Goal: Information Seeking & Learning: Learn about a topic

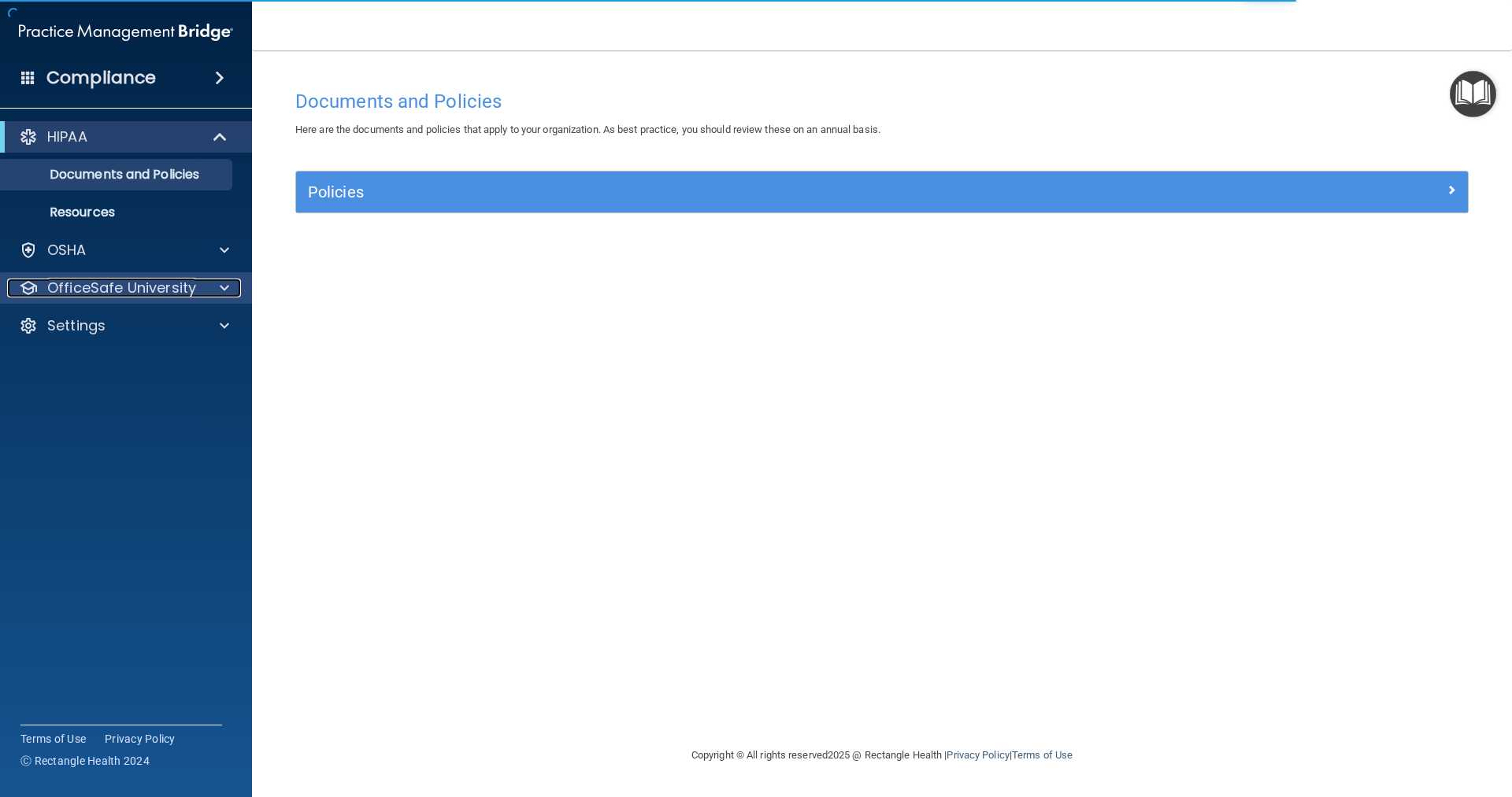
click at [220, 281] on span at bounding box center [224, 288] width 10 height 19
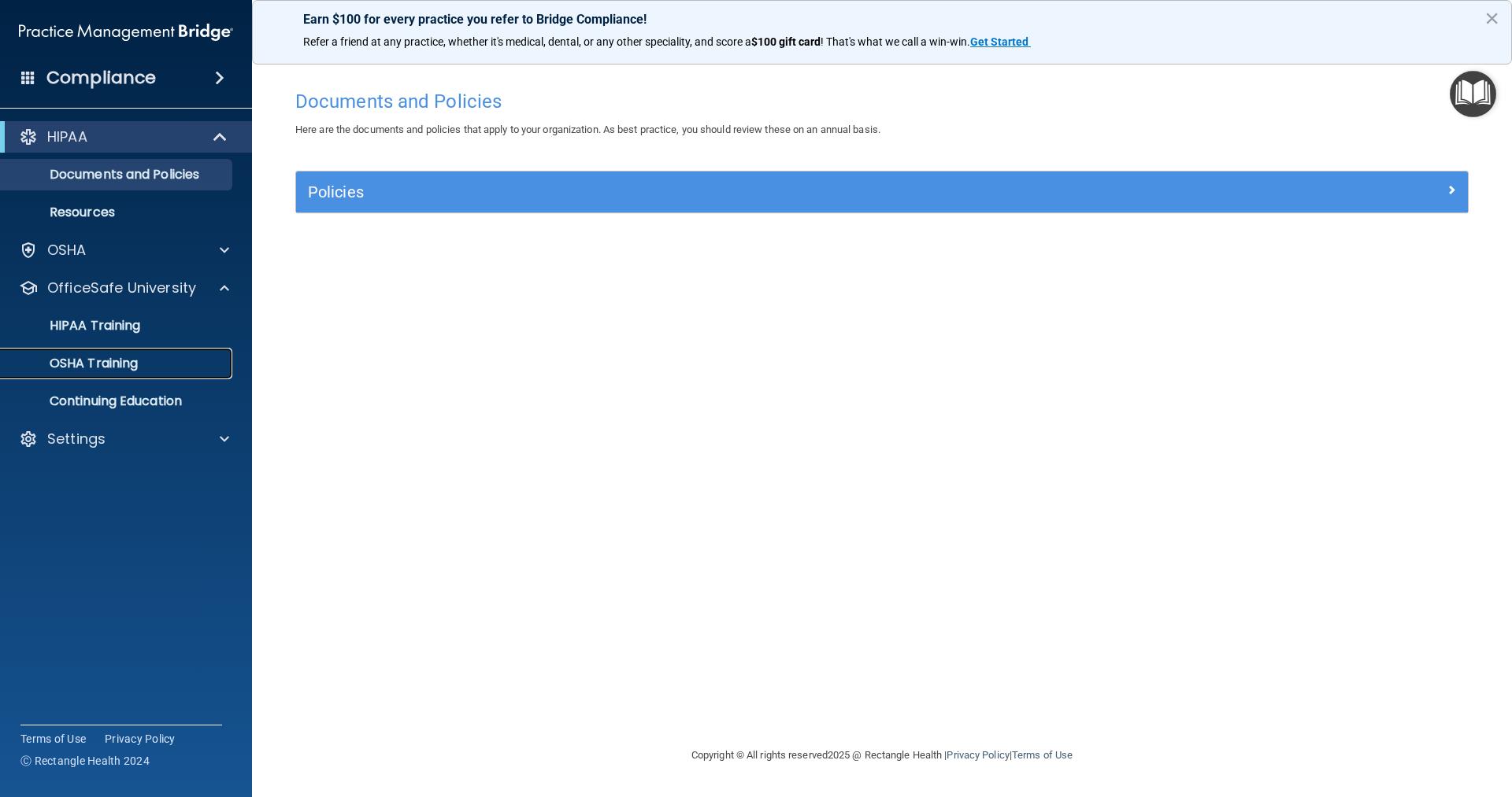
click at [71, 361] on p "OSHA Training" at bounding box center [74, 363] width 127 height 16
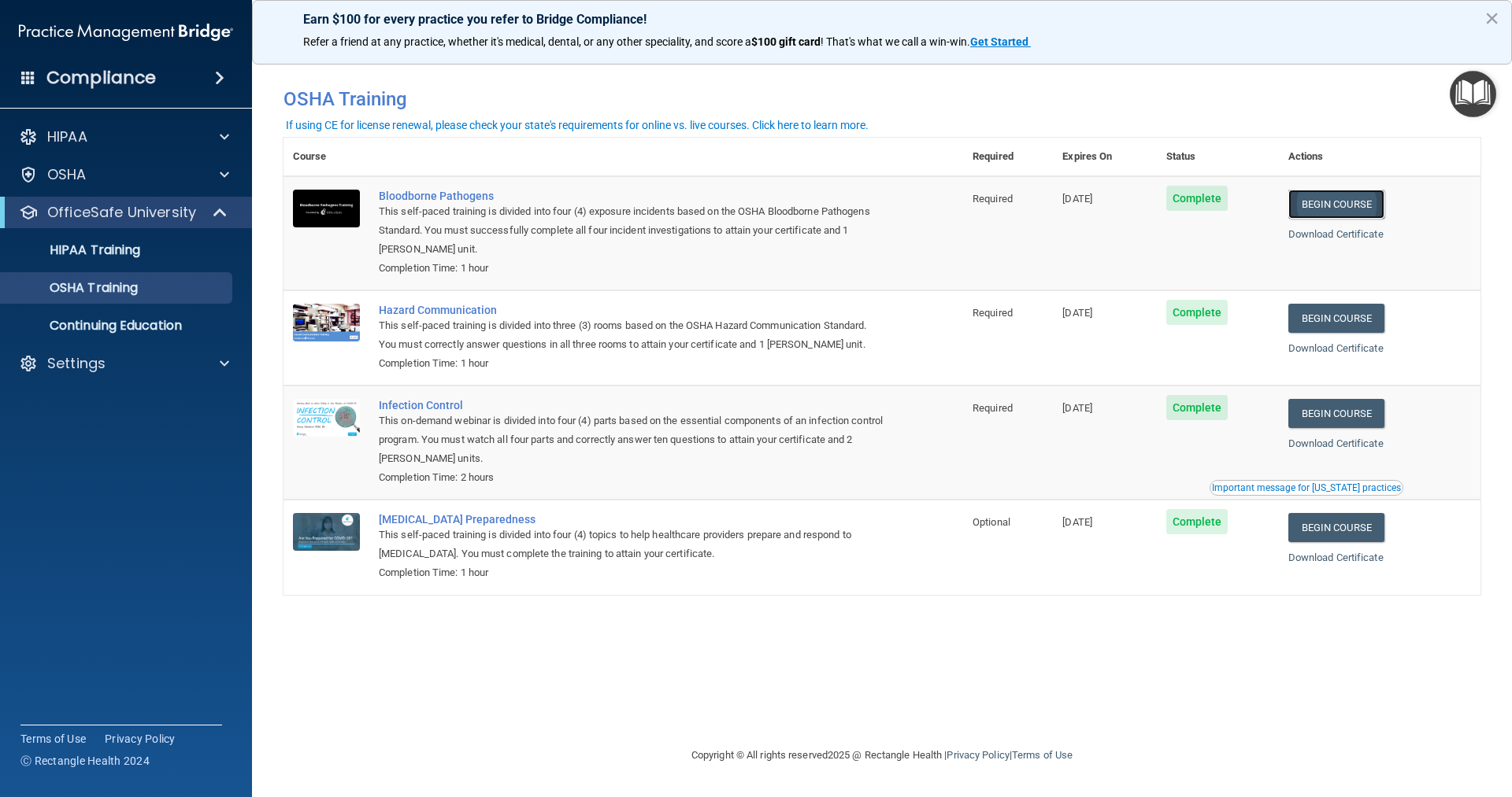
click at [1349, 202] on link "Begin Course" at bounding box center [1336, 204] width 96 height 29
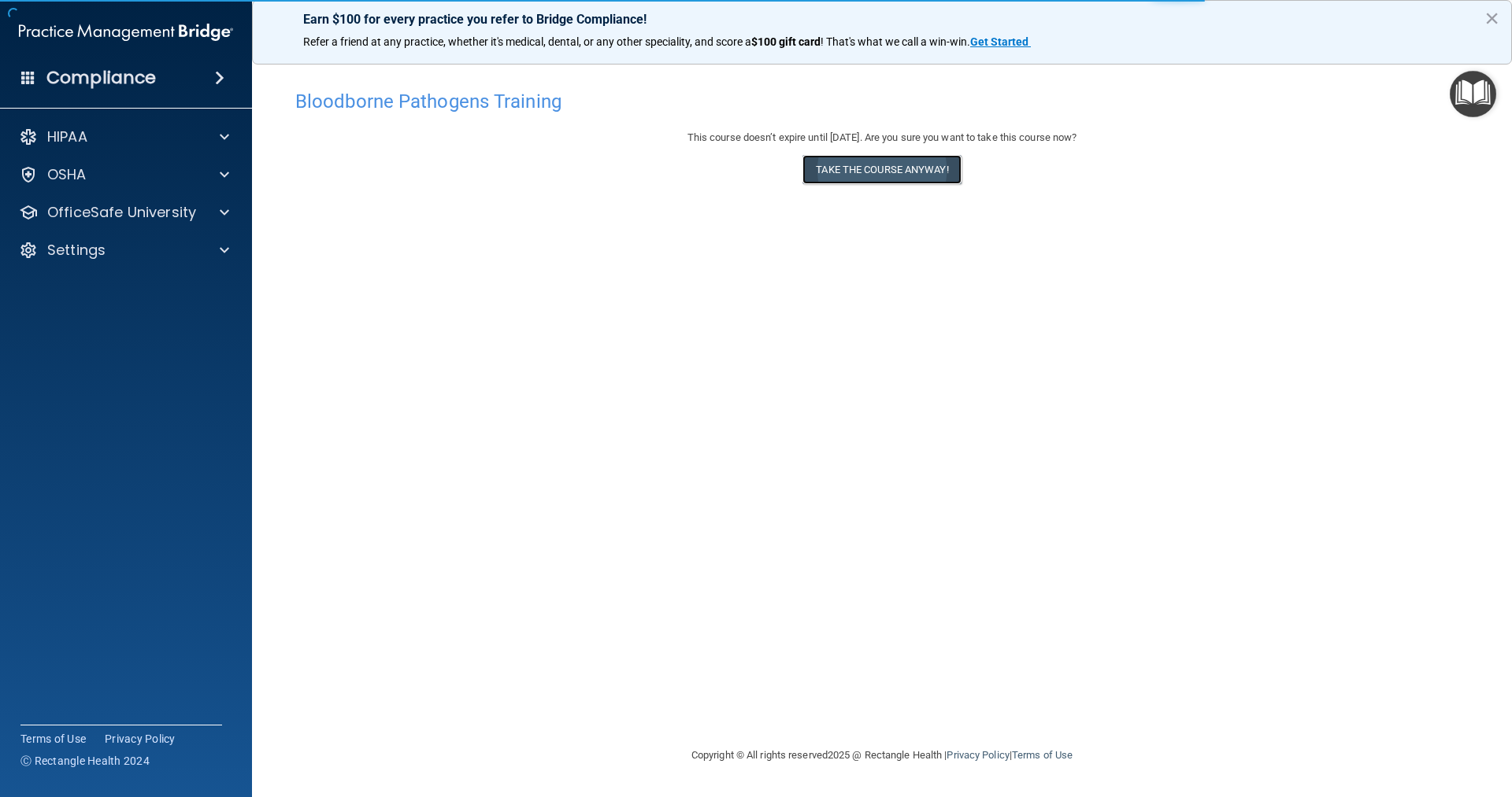
click at [868, 170] on button "Take the course anyway!" at bounding box center [882, 169] width 158 height 29
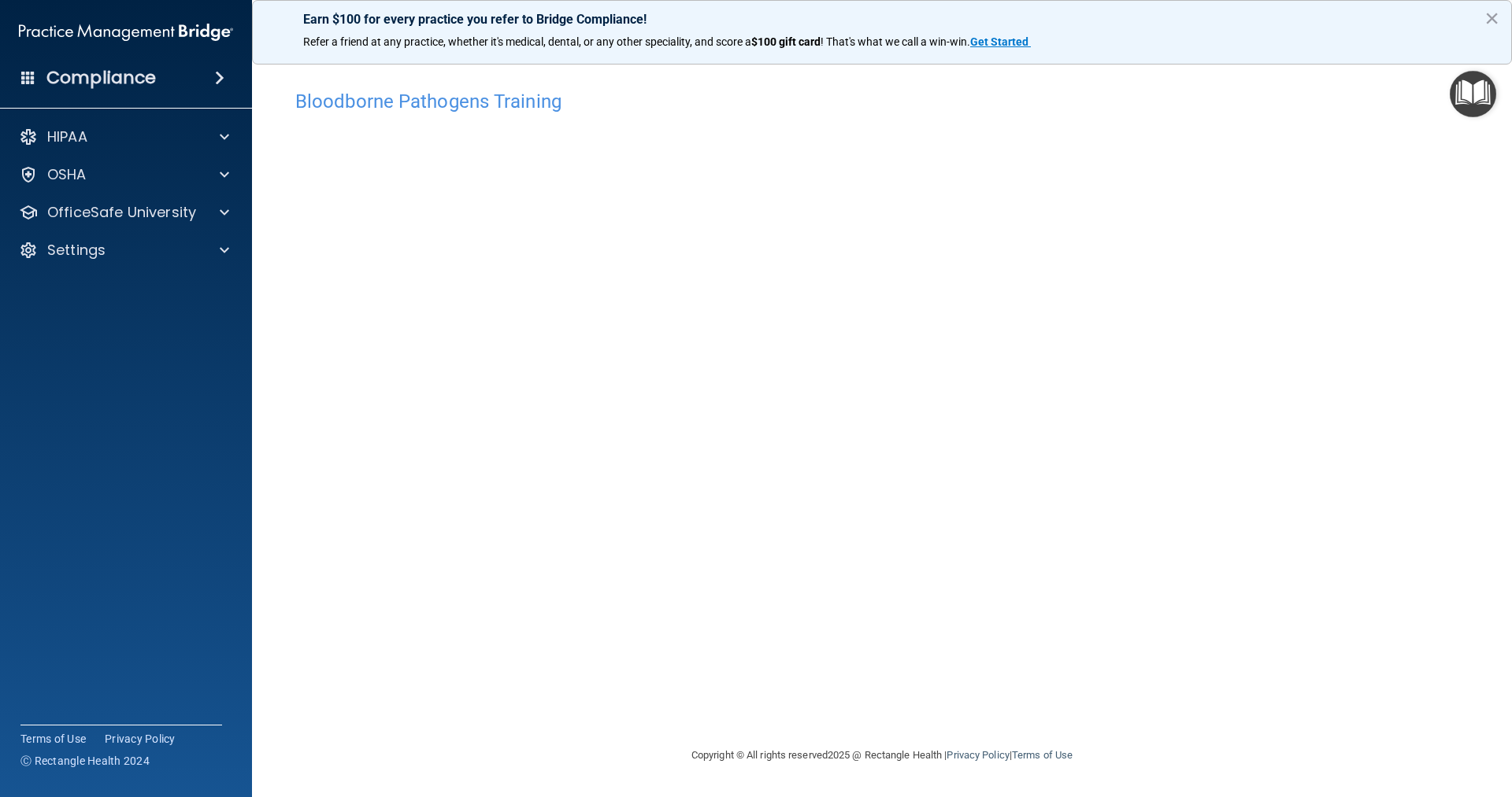
click at [176, 395] on accordion "HIPAA Documents and Policies Report an Incident Business Associates Emergency P…" at bounding box center [126, 354] width 253 height 478
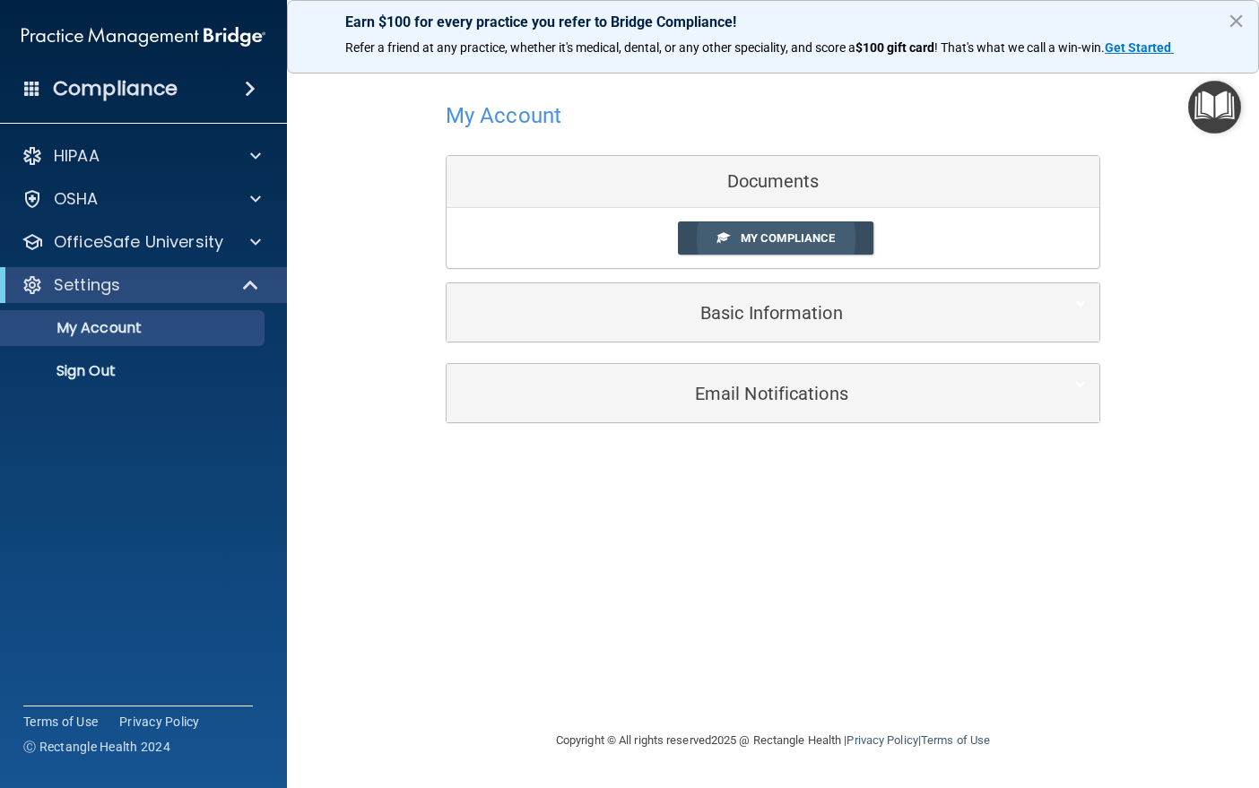
click at [801, 239] on span "My Compliance" at bounding box center [788, 237] width 94 height 13
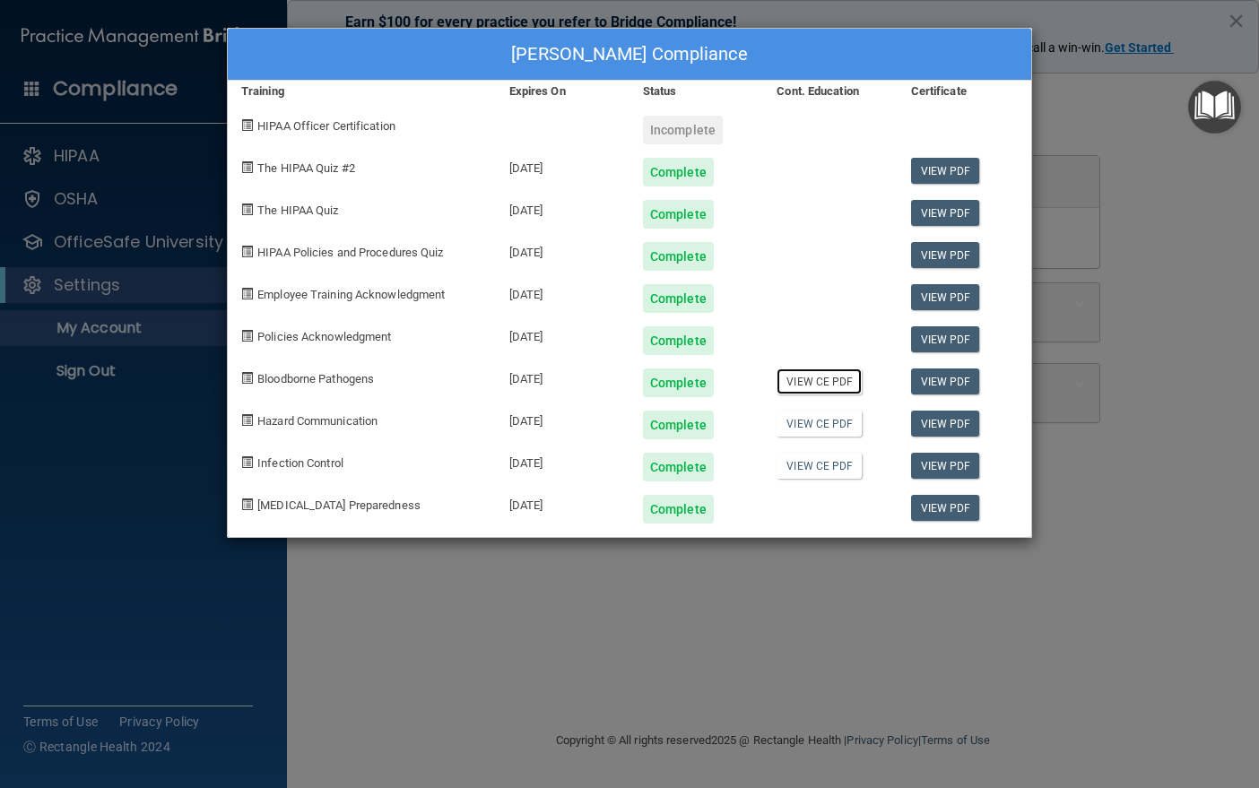
click at [820, 381] on link "View CE PDF" at bounding box center [819, 382] width 85 height 26
click at [1234, 15] on div "Annette L LaBonne's Compliance Training Expires On Status Cont. Education Certi…" at bounding box center [629, 394] width 1259 height 788
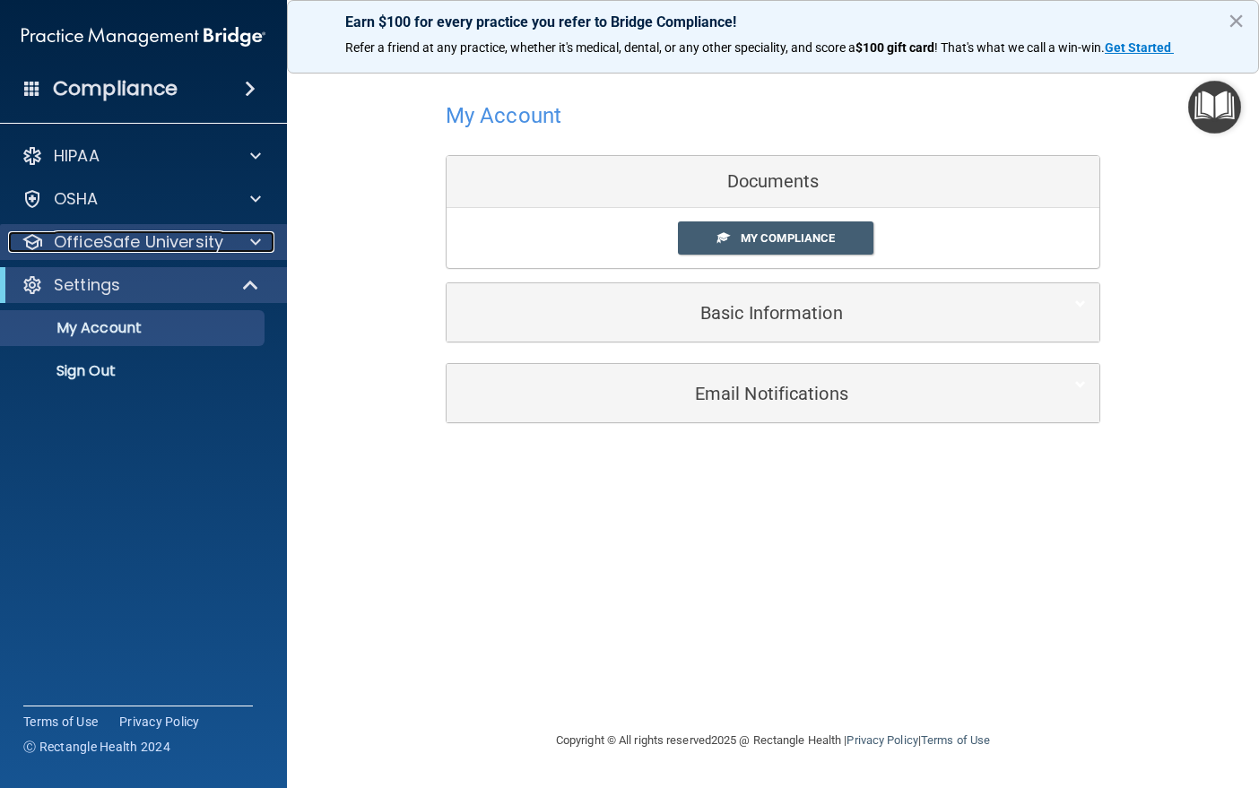
click at [252, 233] on span at bounding box center [255, 242] width 11 height 22
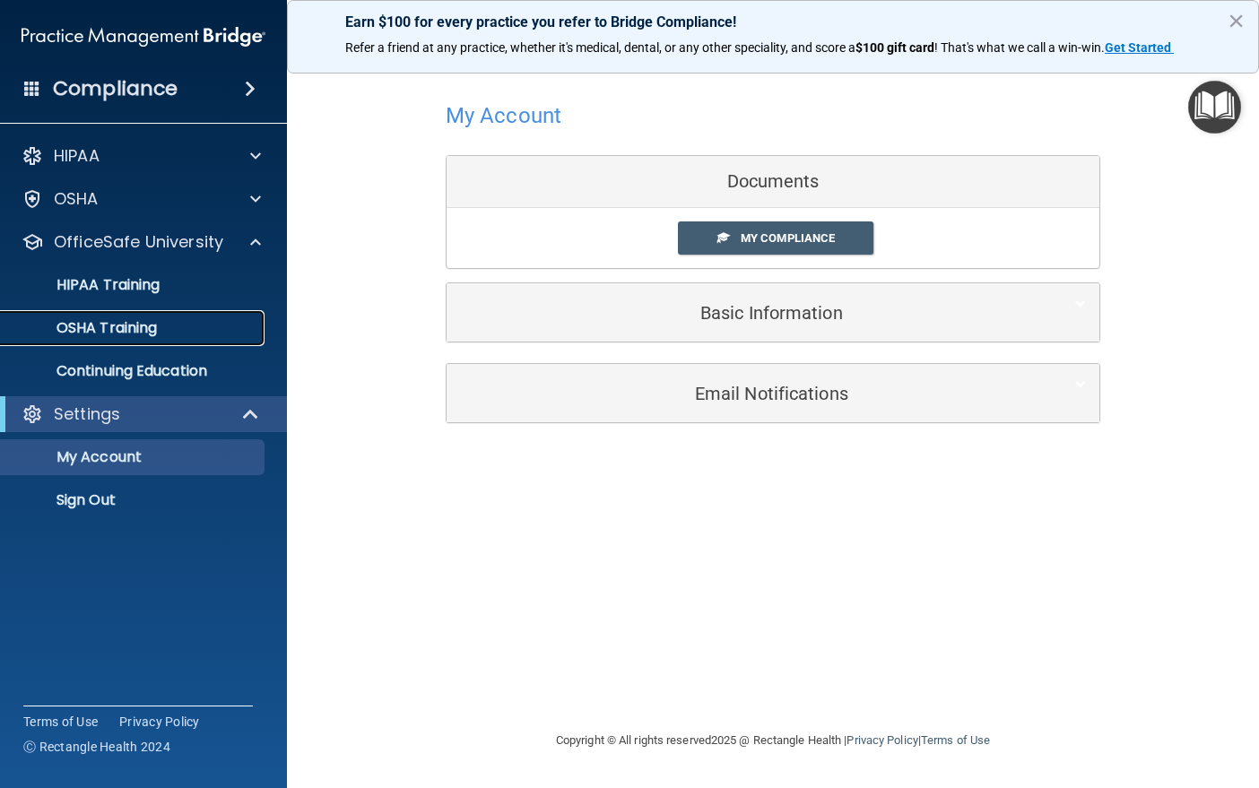
click at [104, 329] on p "OSHA Training" at bounding box center [84, 328] width 145 height 18
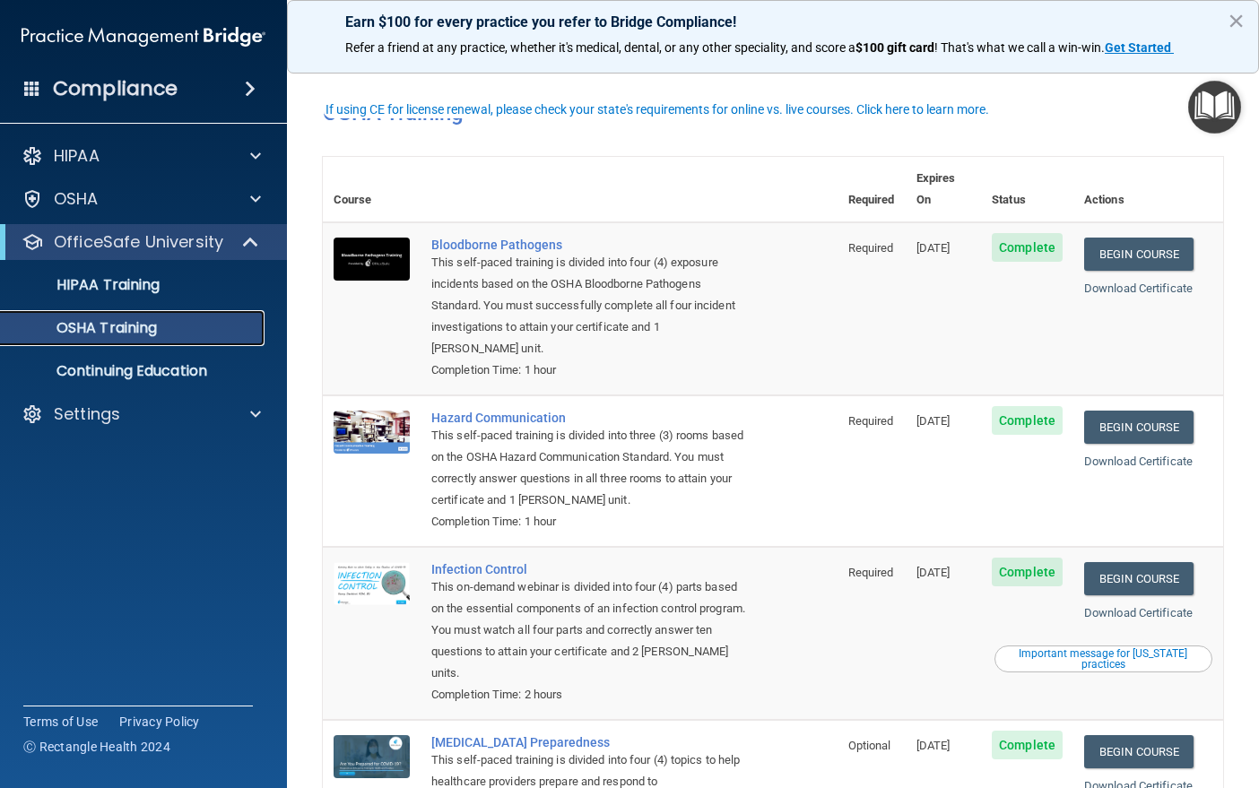
scroll to position [90, 0]
